Goal: Find specific page/section: Find specific page/section

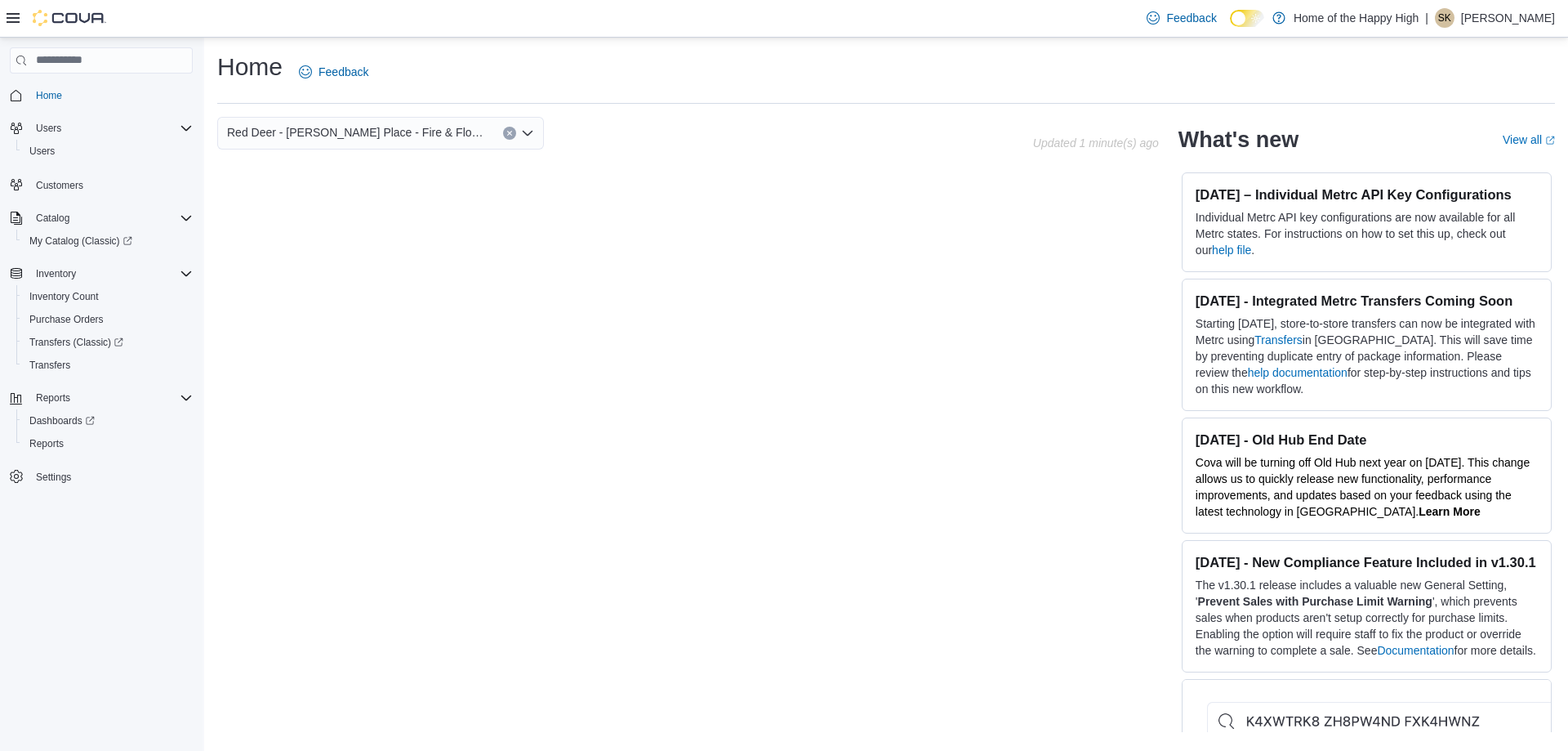
click at [1488, 18] on p "[PERSON_NAME]" at bounding box center [1508, 18] width 94 height 20
click at [1445, 154] on span "Sign Out" at bounding box center [1450, 159] width 44 height 16
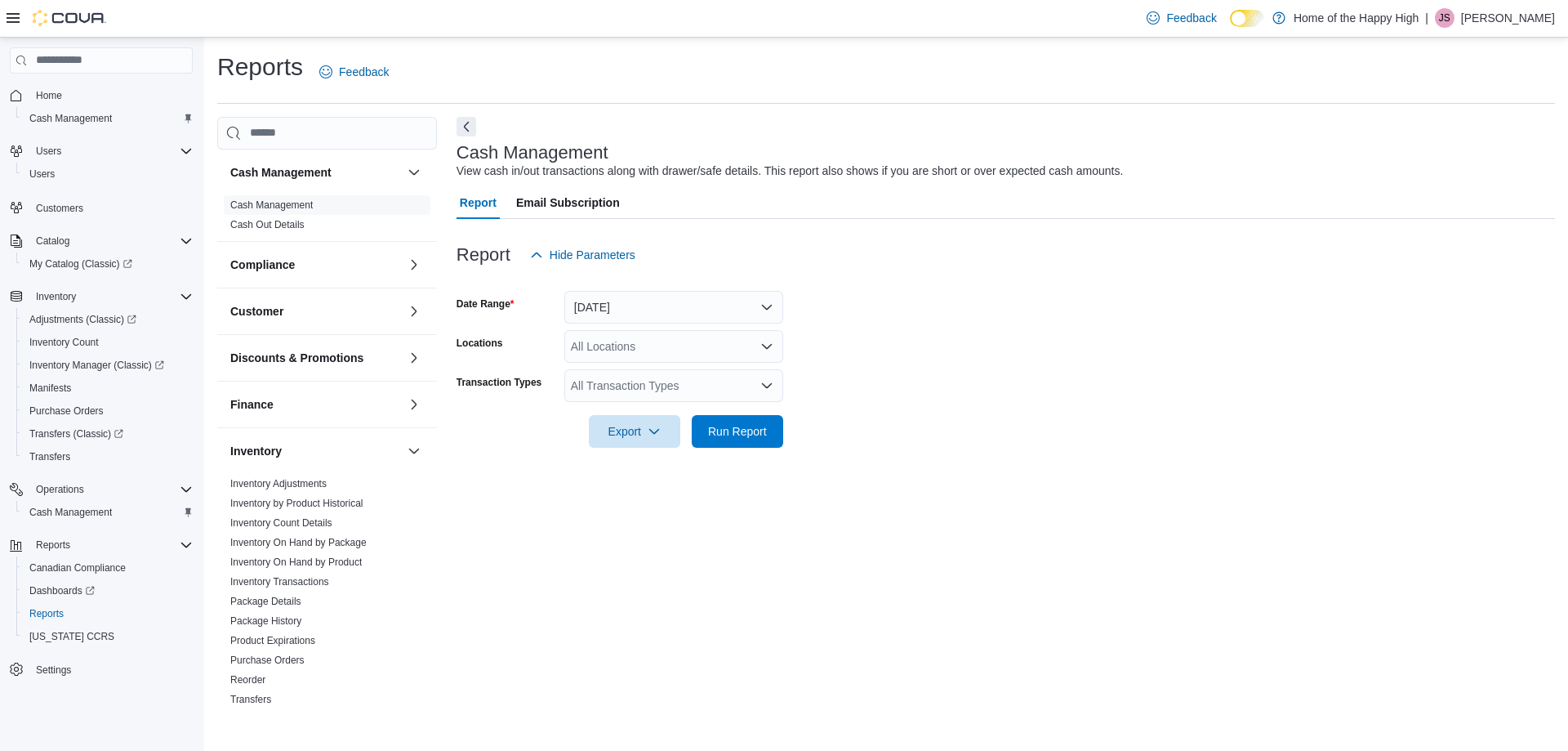
scroll to position [163, 0]
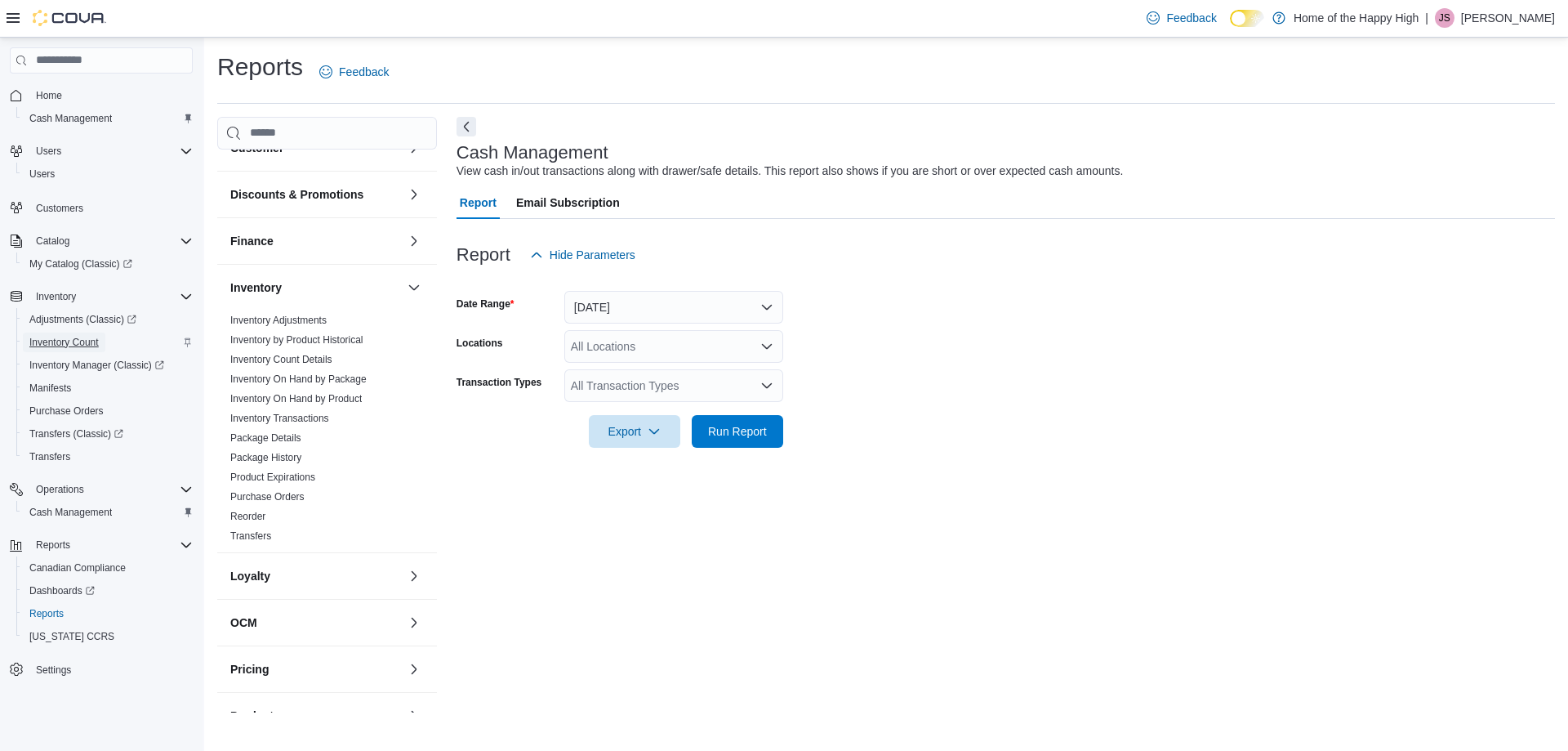
click at [79, 335] on span "Inventory Count" at bounding box center [64, 342] width 70 height 13
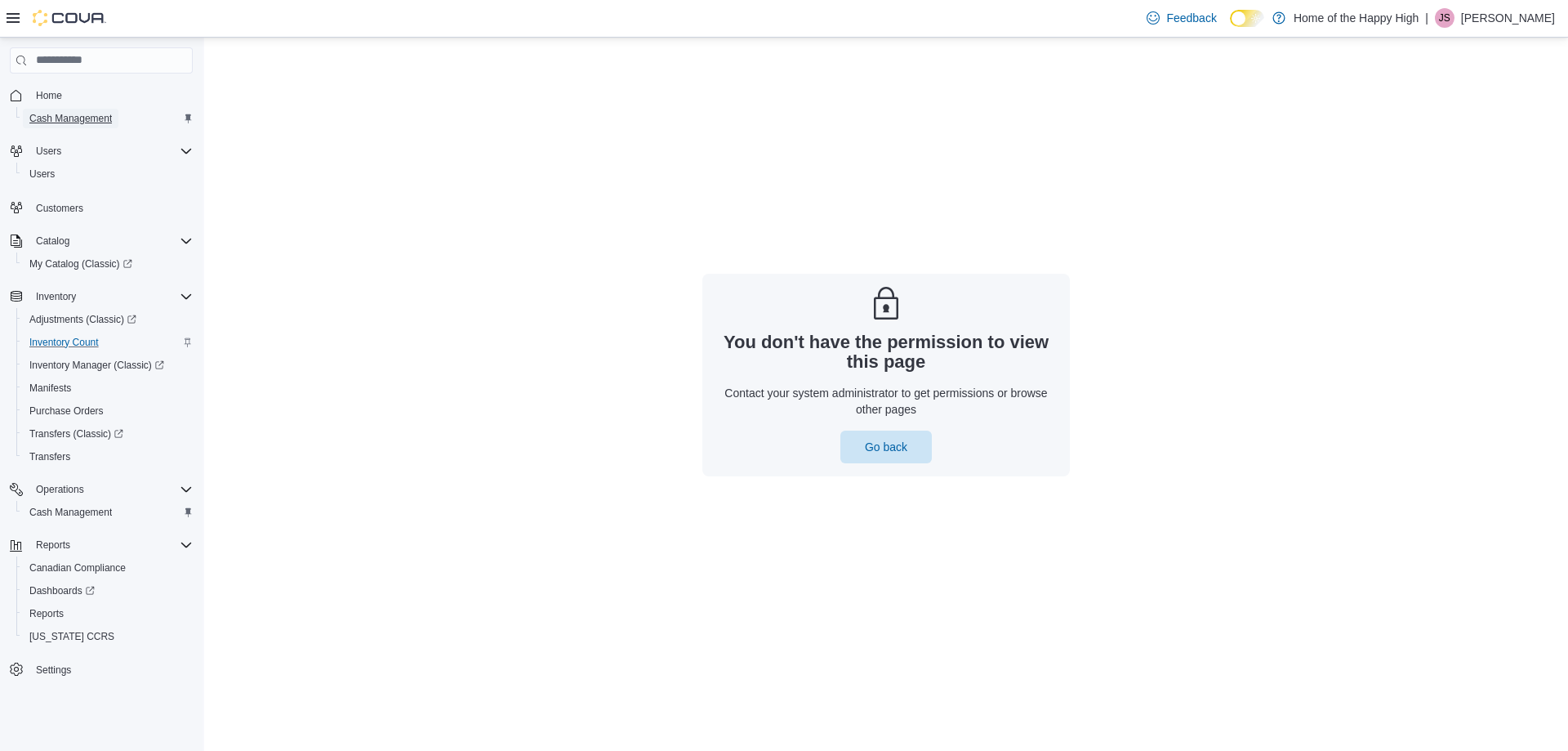
click at [60, 116] on span "Cash Management" at bounding box center [70, 118] width 83 height 13
